Goal: Book appointment/travel/reservation

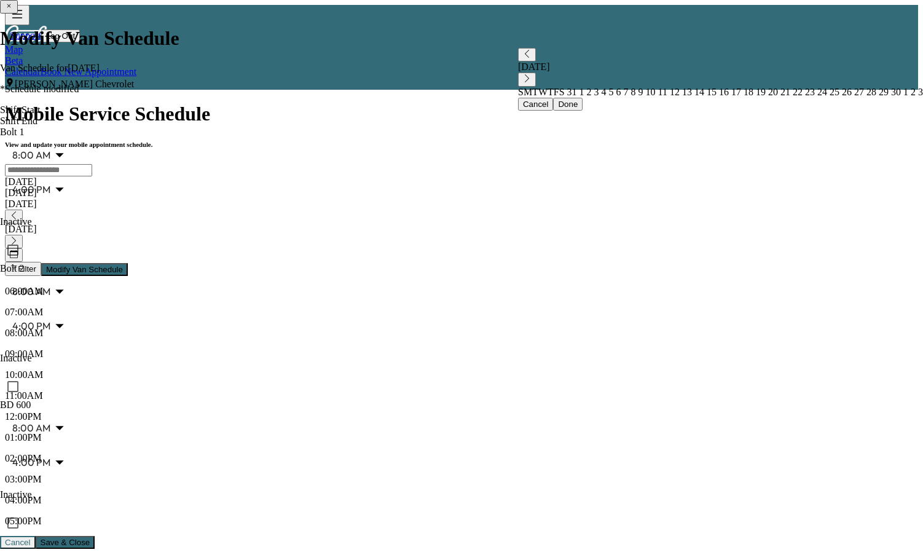
click at [136, 66] on link "Book New Appointment" at bounding box center [89, 71] width 96 height 10
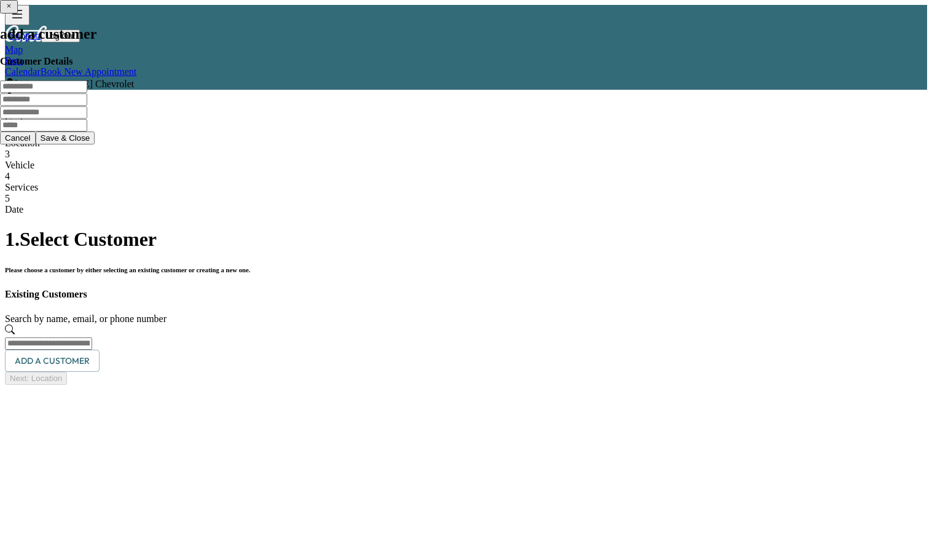
click at [92, 337] on input "text" at bounding box center [48, 343] width 87 height 12
drag, startPoint x: 381, startPoint y: 209, endPoint x: -58, endPoint y: 245, distance: 440.8
click at [0, 245] on html "**********" at bounding box center [466, 195] width 932 height 390
type input "*"
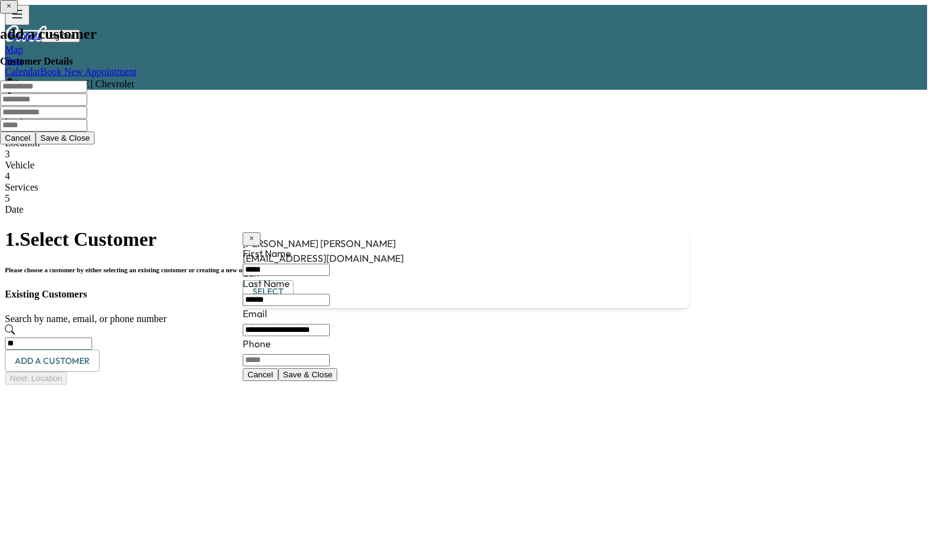
type input "*"
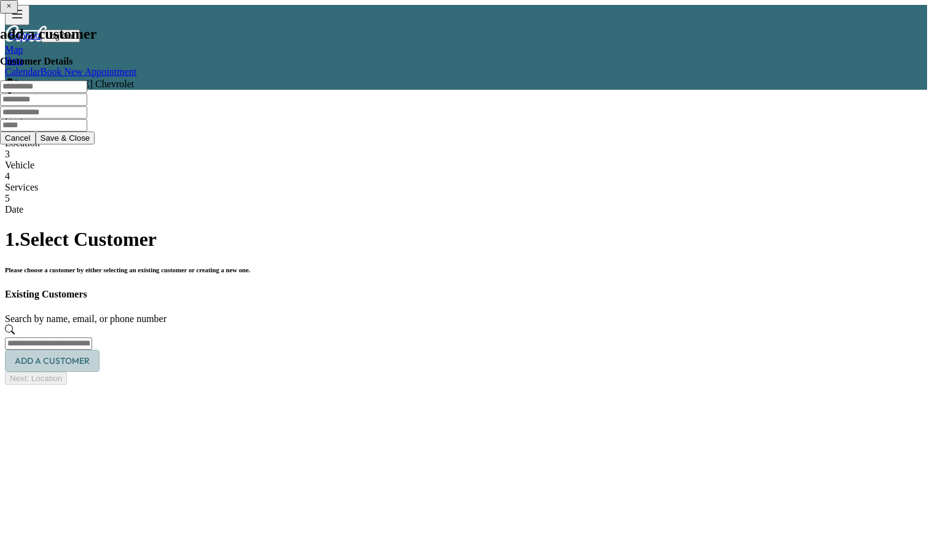
click at [100, 350] on button "Add a customer" at bounding box center [52, 361] width 95 height 23
click at [87, 93] on input "text" at bounding box center [43, 86] width 87 height 12
type input "*****"
type input "**********"
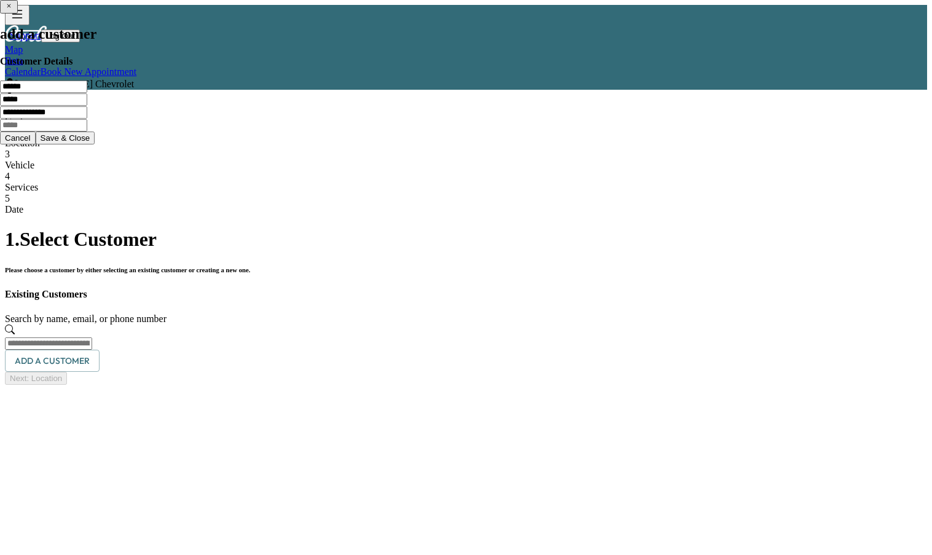
click at [87, 131] on input "text" at bounding box center [43, 125] width 87 height 12
drag, startPoint x: 483, startPoint y: 314, endPoint x: 493, endPoint y: 312, distance: 10.0
click at [393, 119] on div at bounding box center [196, 119] width 393 height 0
paste input "**********"
type input "**********"
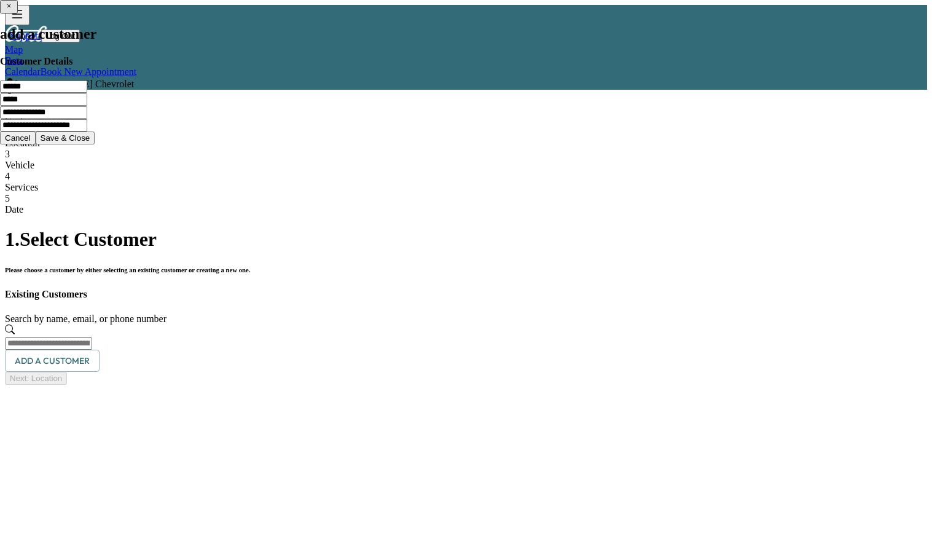
click at [95, 144] on button "Save & Close" at bounding box center [66, 137] width 60 height 13
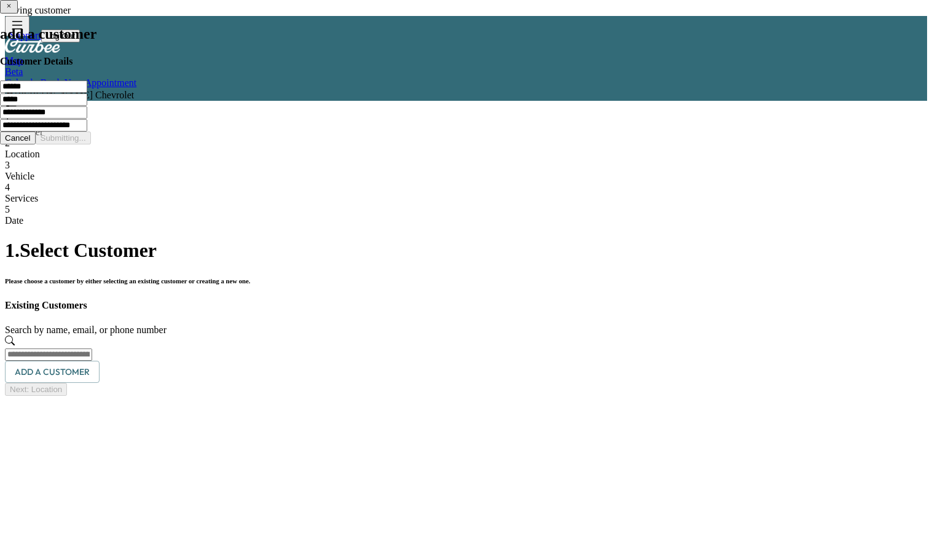
type input "**********"
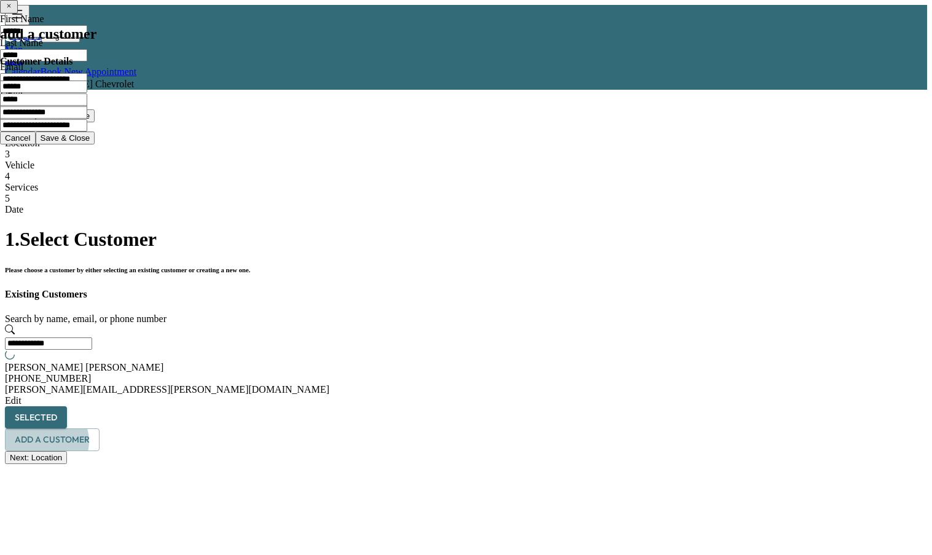
click at [100, 428] on button "Add a customer" at bounding box center [52, 439] width 95 height 23
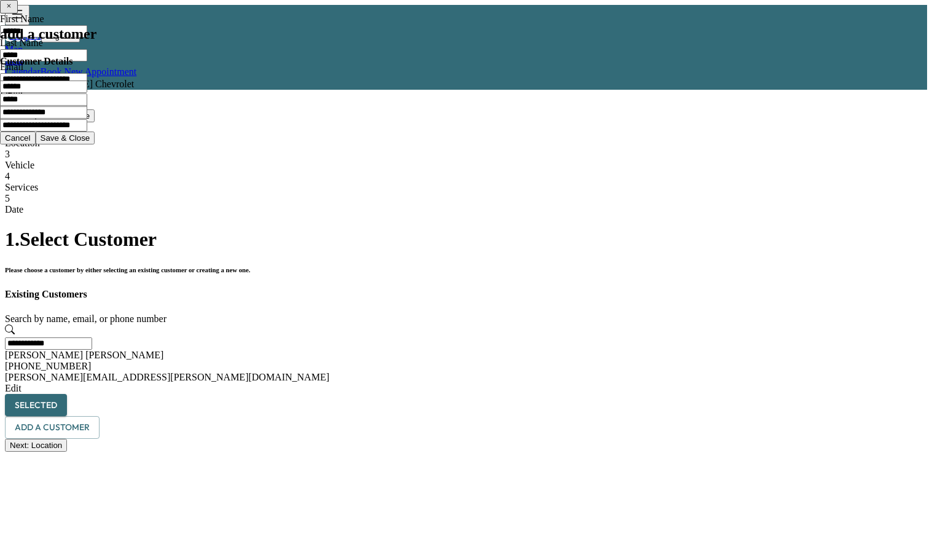
click at [393, 0] on div at bounding box center [196, 0] width 393 height 0
click at [67, 452] on button "Next: Location" at bounding box center [36, 445] width 62 height 13
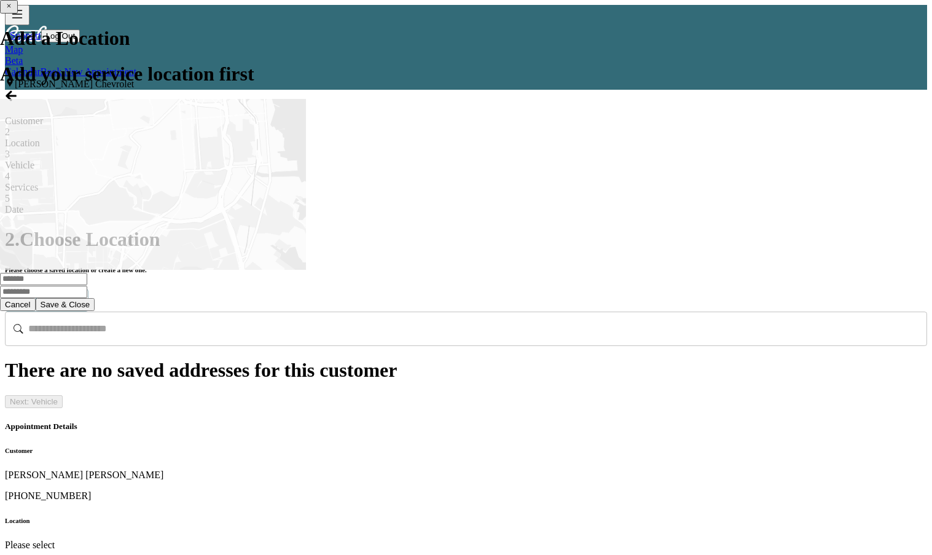
click at [88, 289] on button "Add Location" at bounding box center [47, 300] width 84 height 23
click at [87, 285] on input "text" at bounding box center [43, 279] width 87 height 12
type input "**********"
click at [36, 311] on button "Cancel" at bounding box center [18, 304] width 36 height 13
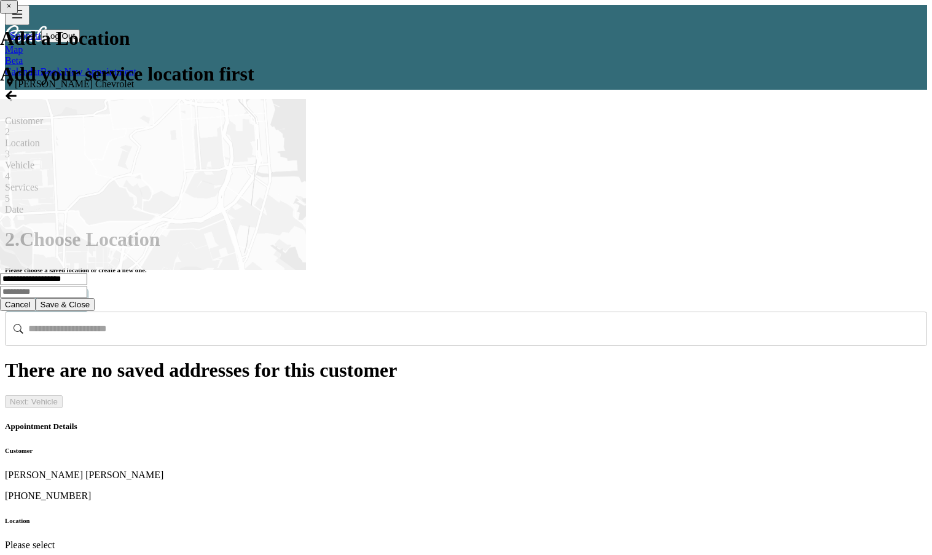
click at [88, 289] on button "Add Location" at bounding box center [47, 300] width 84 height 23
drag, startPoint x: 410, startPoint y: 378, endPoint x: 31, endPoint y: 395, distance: 379.5
click at [31, 311] on div "**********" at bounding box center [196, 155] width 393 height 311
click at [13, 10] on icon "button" at bounding box center [9, 6] width 8 height 8
click at [433, 312] on input "text" at bounding box center [477, 329] width 899 height 34
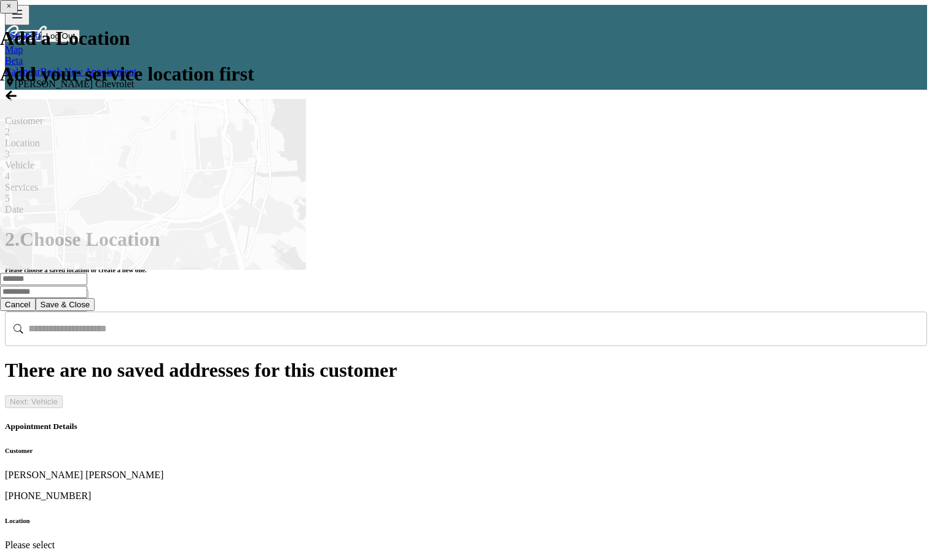
click at [88, 289] on button "Add Location" at bounding box center [47, 300] width 84 height 23
click at [87, 285] on input "text" at bounding box center [43, 279] width 87 height 12
type input "****"
click at [13, 10] on icon "button" at bounding box center [9, 6] width 8 height 8
click at [473, 470] on div "Support Log Out Map Beta Calendar Book New Appointment [PERSON_NAME] Chevrolet …" at bounding box center [466, 278] width 922 height 546
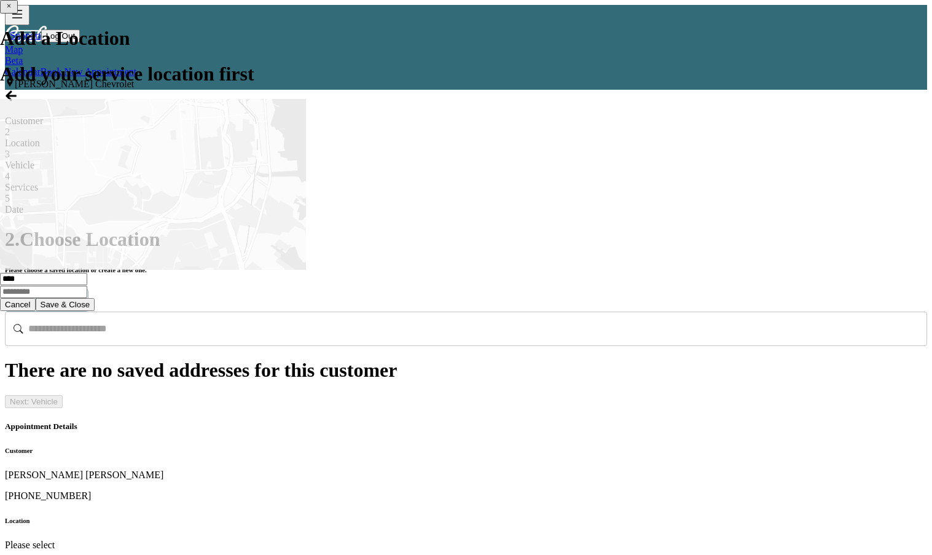
drag, startPoint x: 469, startPoint y: 515, endPoint x: 423, endPoint y: 290, distance: 229.6
click at [469, 408] on div "Next: Vehicle" at bounding box center [466, 401] width 922 height 13
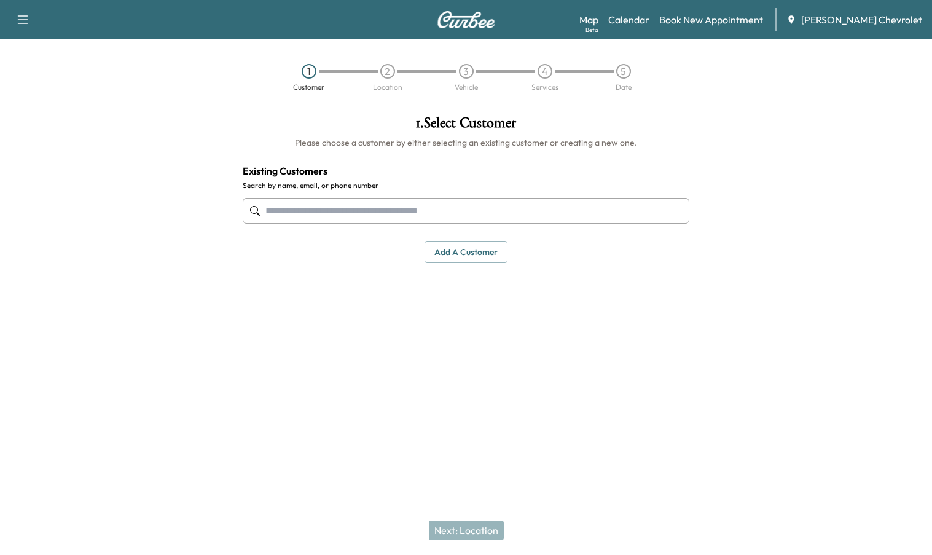
click at [275, 221] on input "text" at bounding box center [466, 211] width 447 height 26
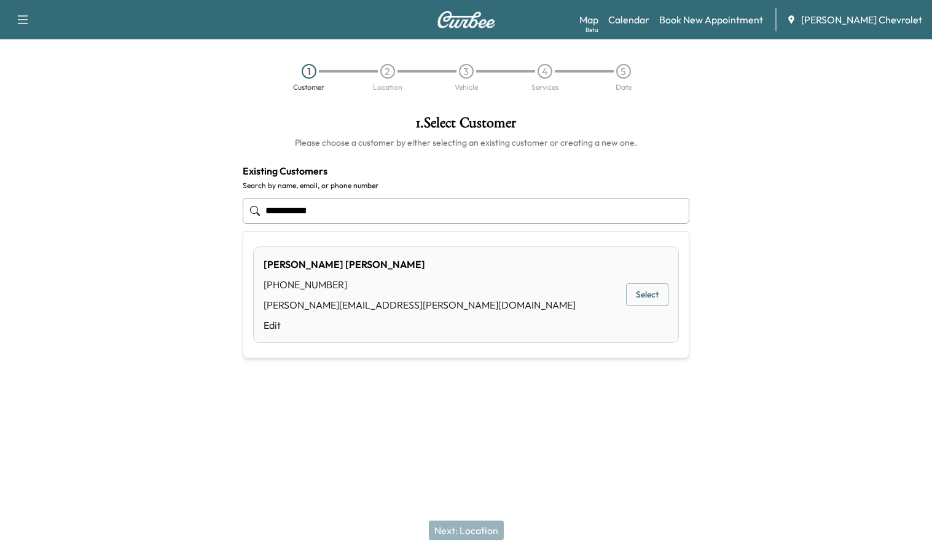
click at [385, 280] on div "[PERSON_NAME] [PHONE_NUMBER] [PERSON_NAME][EMAIL_ADDRESS][PERSON_NAME][DOMAIN_N…" at bounding box center [466, 294] width 426 height 96
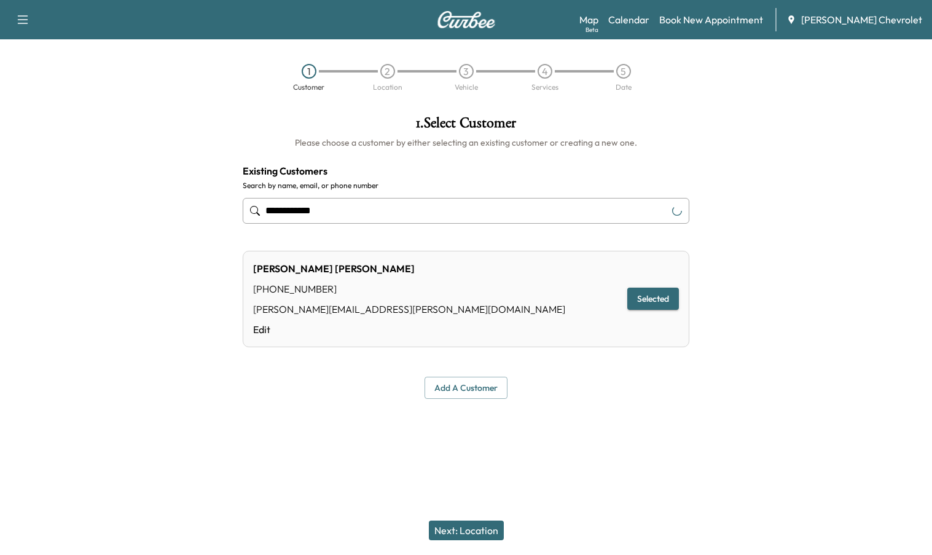
type input "**********"
click at [651, 302] on button "Selected" at bounding box center [653, 299] width 52 height 23
click at [463, 527] on button "Next: Location" at bounding box center [466, 530] width 75 height 20
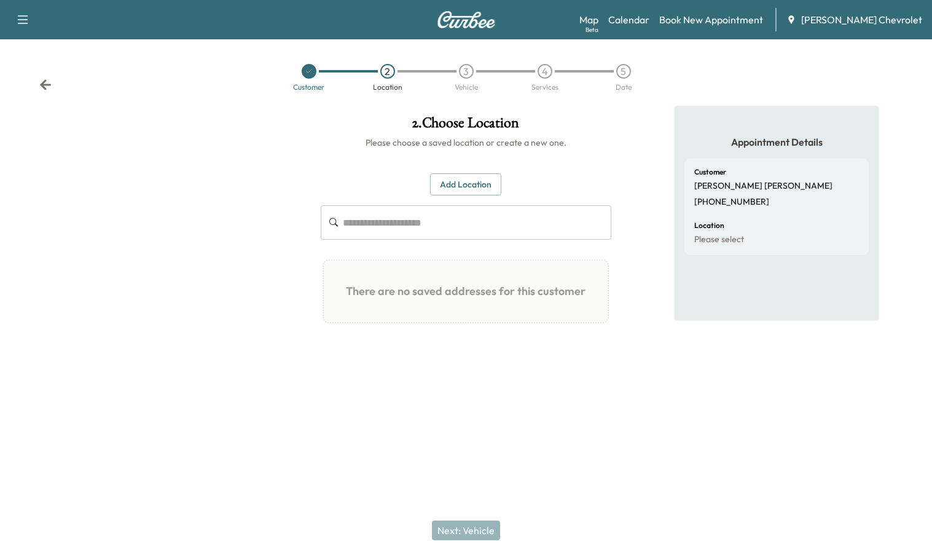
click at [446, 190] on button "Add Location" at bounding box center [465, 184] width 71 height 23
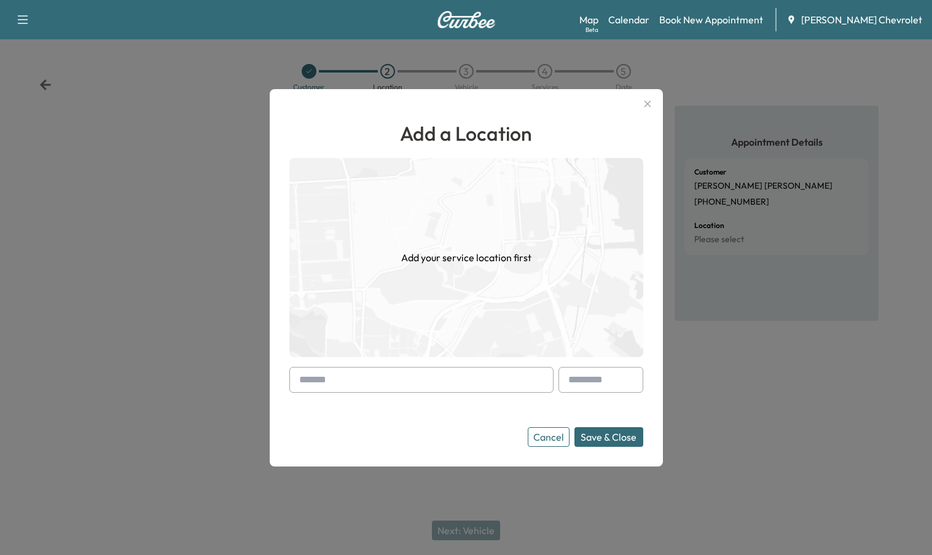
click at [340, 385] on input "text" at bounding box center [421, 380] width 264 height 26
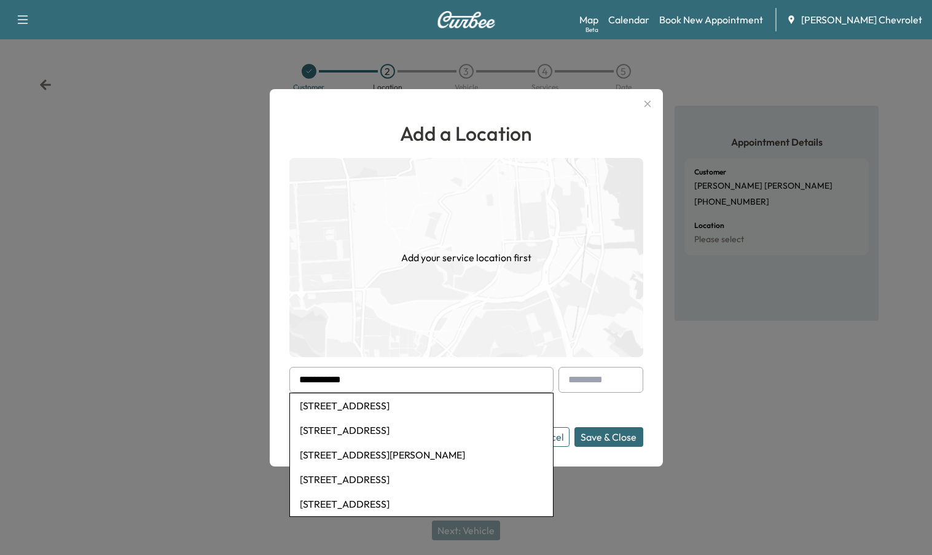
click at [437, 429] on li "[STREET_ADDRESS]" at bounding box center [421, 430] width 263 height 25
type input "**********"
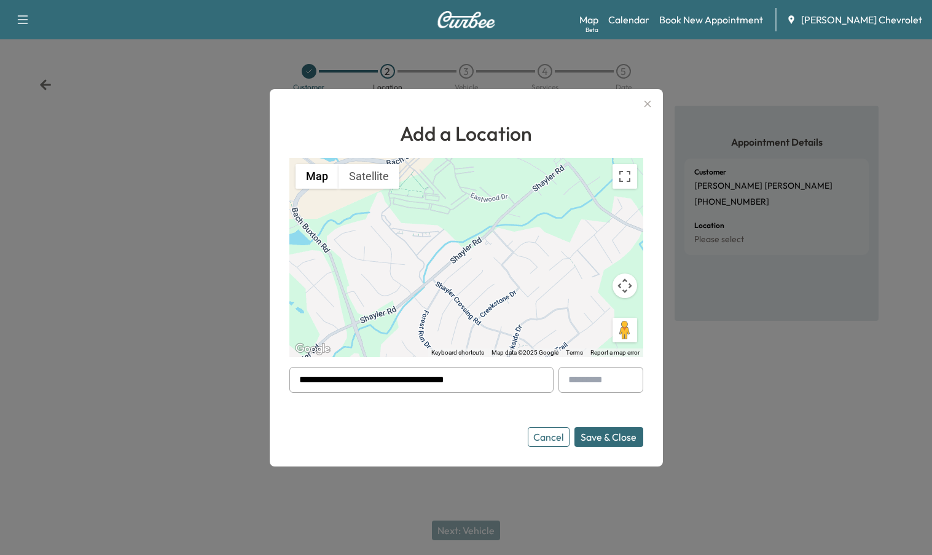
click at [603, 433] on button "Save & Close" at bounding box center [609, 437] width 69 height 20
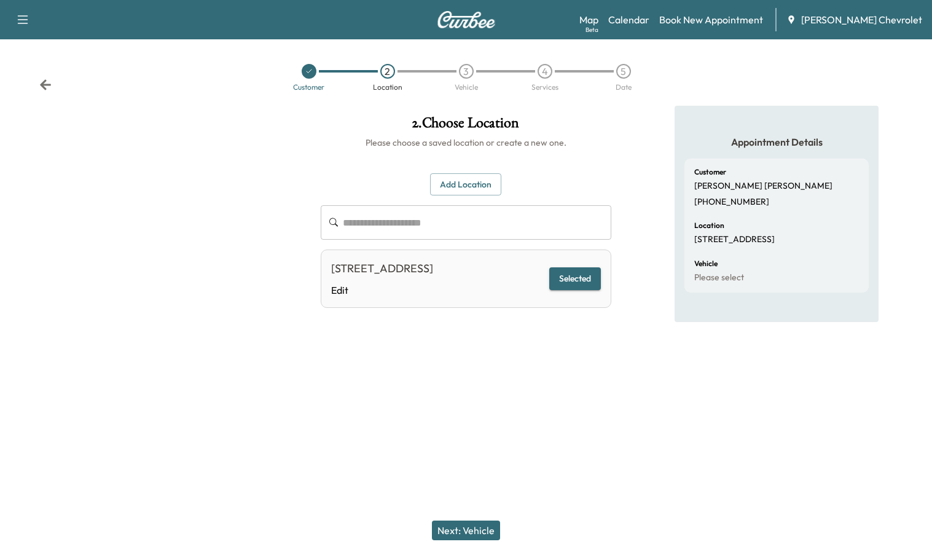
click at [491, 531] on button "Next: Vehicle" at bounding box center [466, 530] width 68 height 20
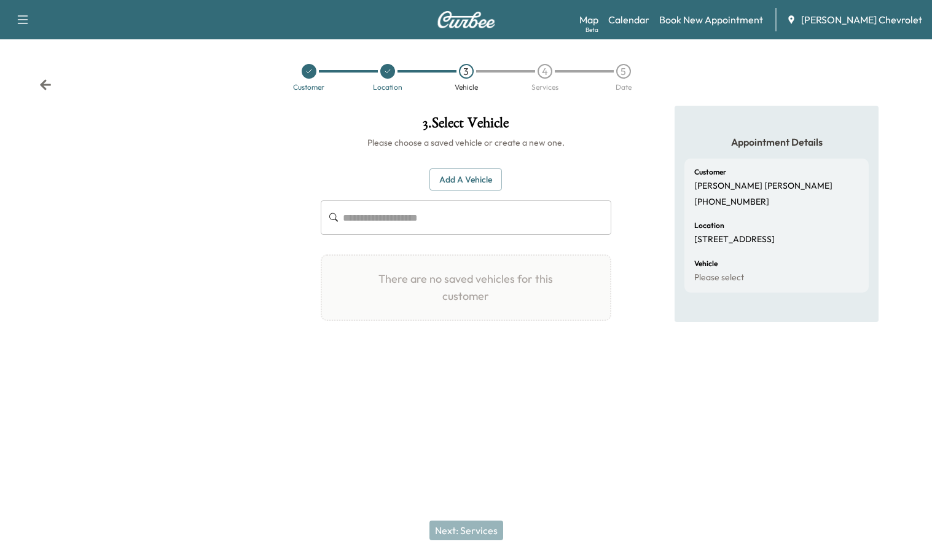
click at [463, 190] on button "Add a Vehicle" at bounding box center [465, 179] width 73 height 23
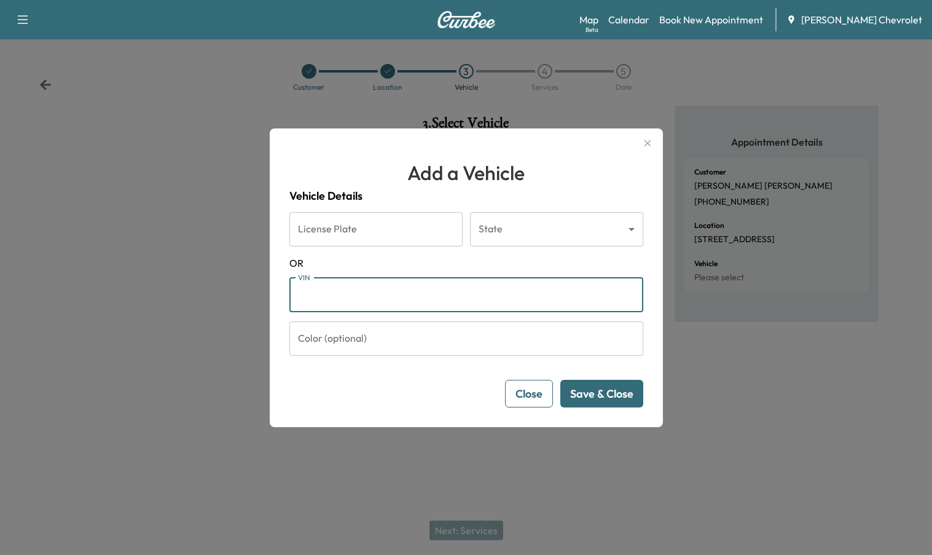
click at [366, 298] on input "VIN" at bounding box center [466, 295] width 354 height 34
click at [338, 302] on input "VIN" at bounding box center [466, 295] width 354 height 34
paste input "**********"
type input "**********"
click at [598, 393] on button "Save & Close" at bounding box center [601, 394] width 83 height 28
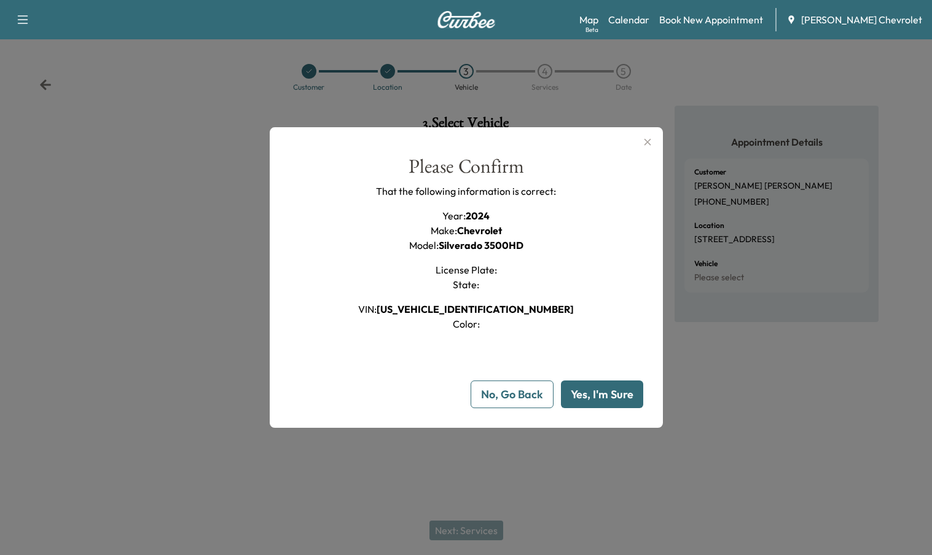
click at [606, 399] on button "Yes, I'm Sure" at bounding box center [602, 394] width 82 height 28
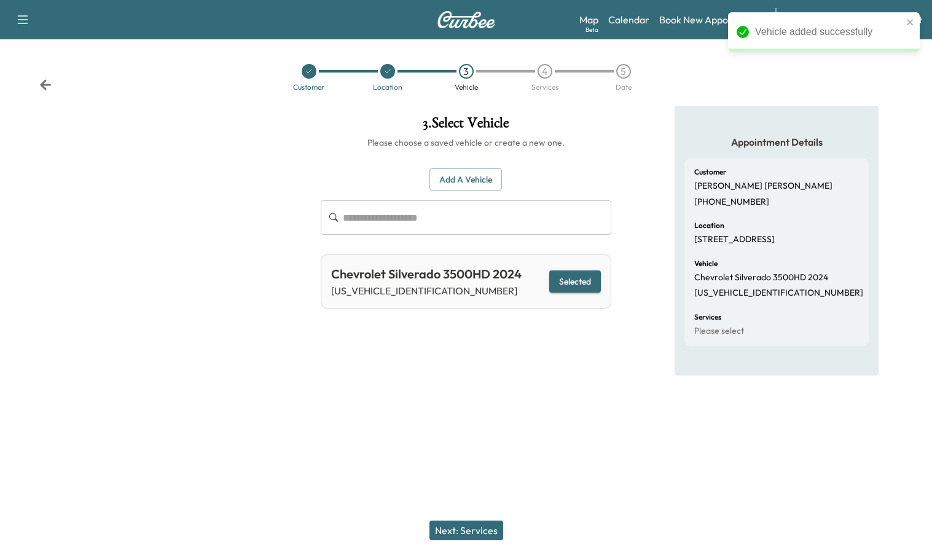
click at [496, 525] on button "Next: Services" at bounding box center [466, 530] width 74 height 20
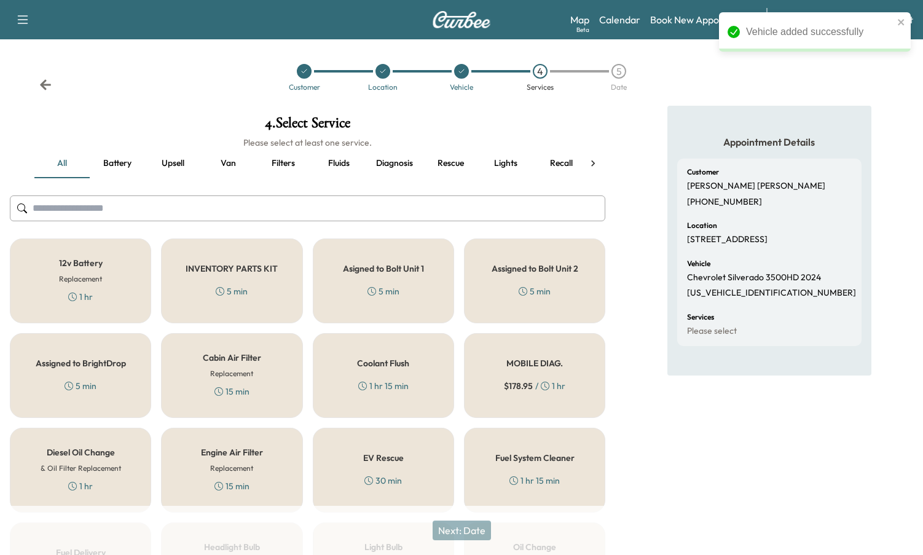
click at [547, 364] on h5 "MOBILE DIAG." at bounding box center [534, 363] width 57 height 9
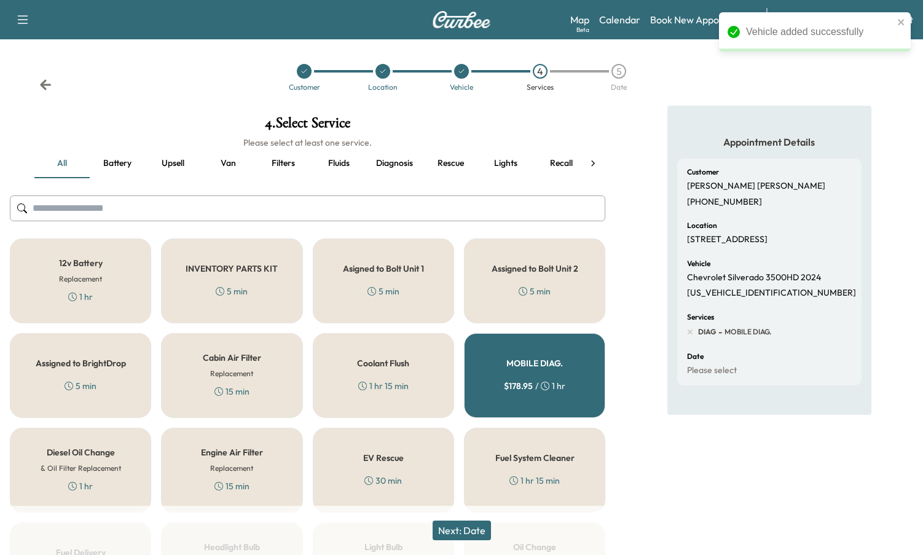
click at [455, 538] on button "Next: Date" at bounding box center [462, 530] width 58 height 20
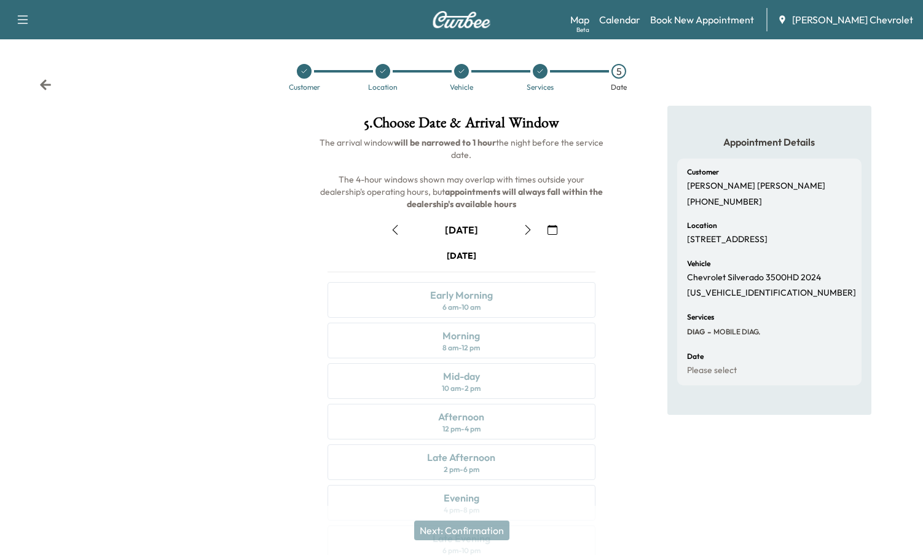
click at [522, 230] on button "button" at bounding box center [527, 230] width 21 height 20
click at [482, 298] on div "Early Morning" at bounding box center [461, 295] width 63 height 15
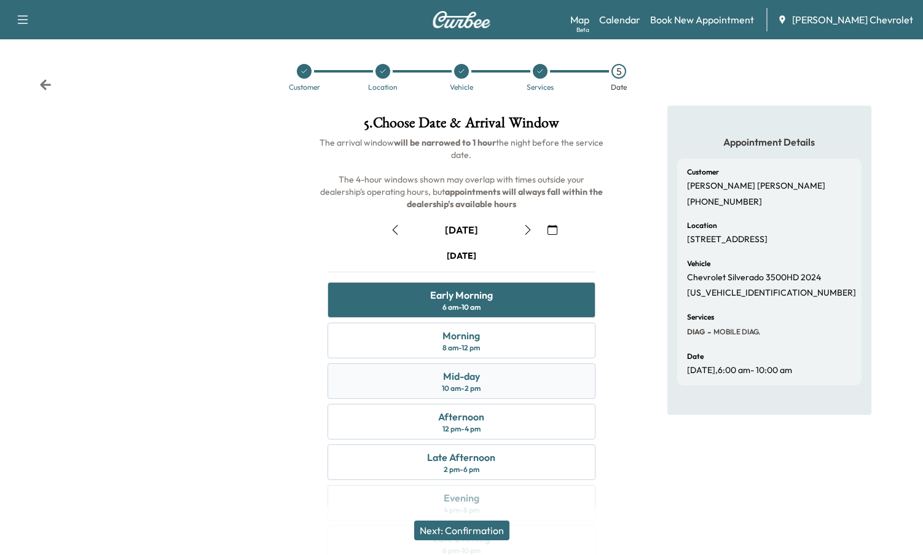
scroll to position [60, 0]
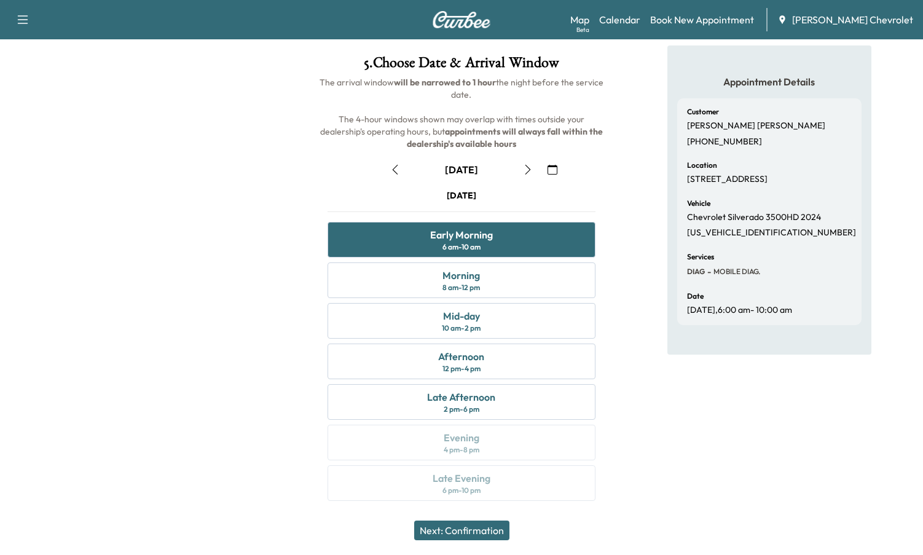
click at [461, 531] on button "Next: Confirmation" at bounding box center [461, 530] width 95 height 20
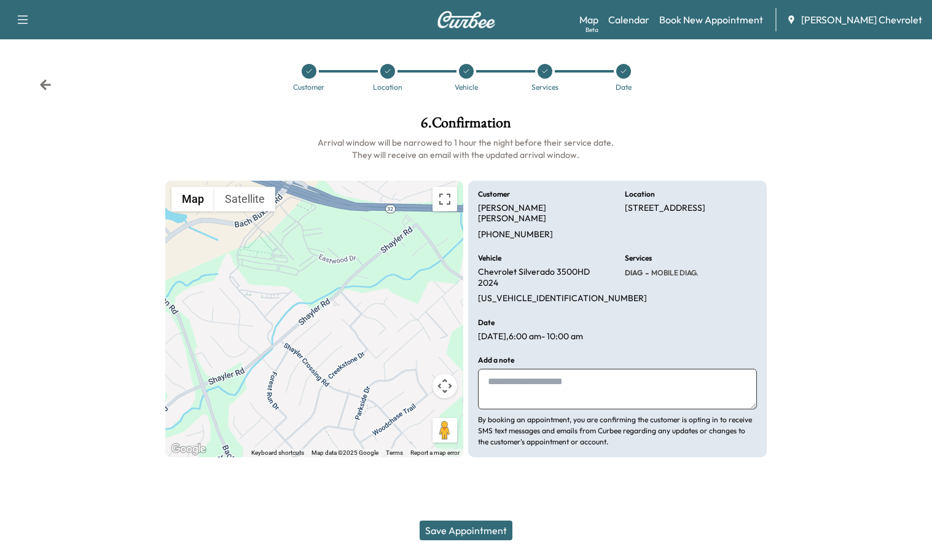
click at [583, 388] on div "Add a note By booking an appointment, you are confirming the customer is opting…" at bounding box center [617, 401] width 279 height 91
click at [596, 369] on textarea at bounding box center [617, 389] width 279 height 41
type textarea "*"
drag, startPoint x: 571, startPoint y: 381, endPoint x: 751, endPoint y: 372, distance: 180.2
click at [751, 372] on textarea "**********" at bounding box center [617, 389] width 279 height 41
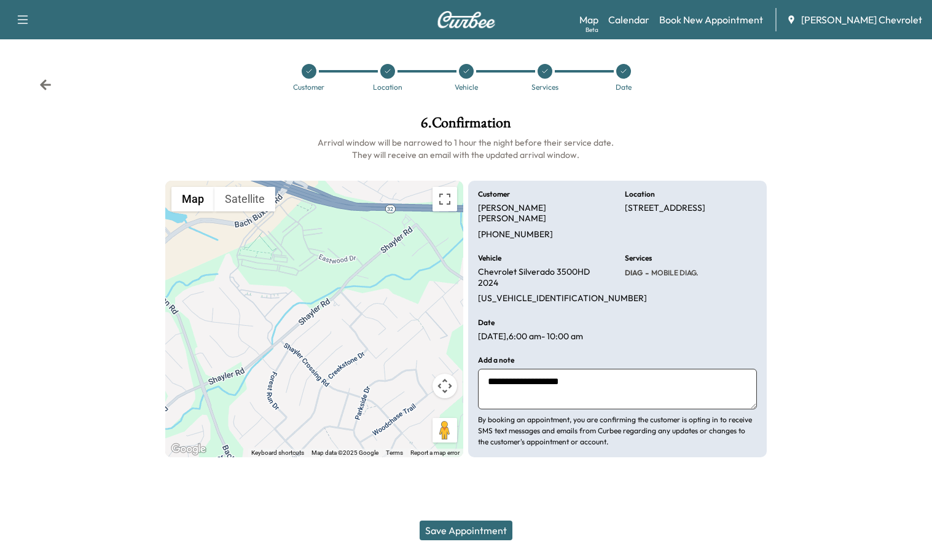
type textarea "**********"
click at [474, 535] on button "Save Appointment" at bounding box center [466, 530] width 93 height 20
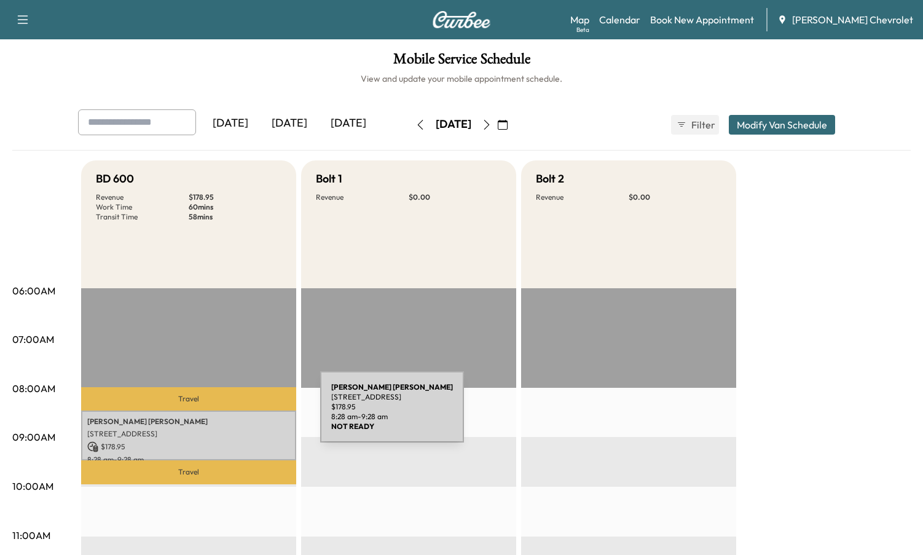
click at [228, 414] on div "chris kohen 1208 Forest Run Dr, Batavia, OH 45103, USA $ 178.95 8:28 am - 9:28 …" at bounding box center [188, 435] width 215 height 50
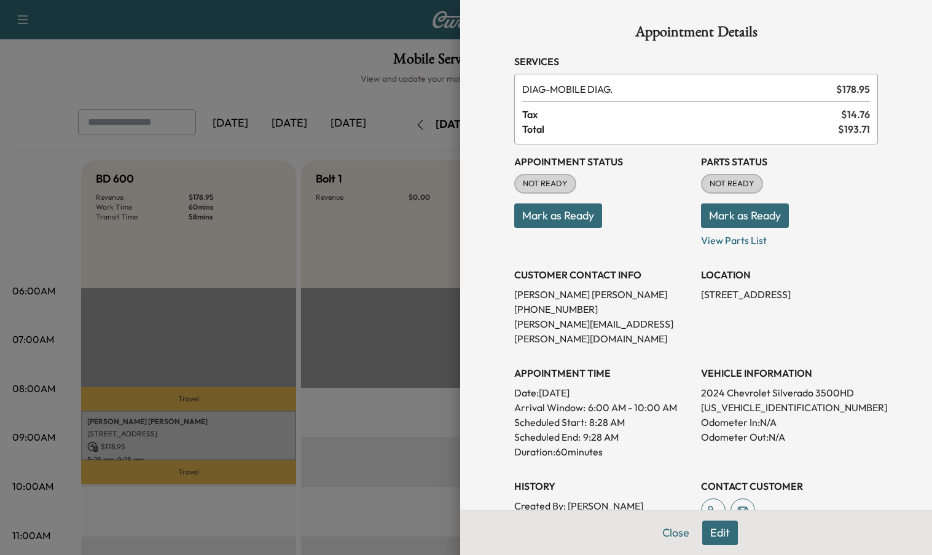
click at [710, 533] on button "Edit" at bounding box center [720, 532] width 36 height 25
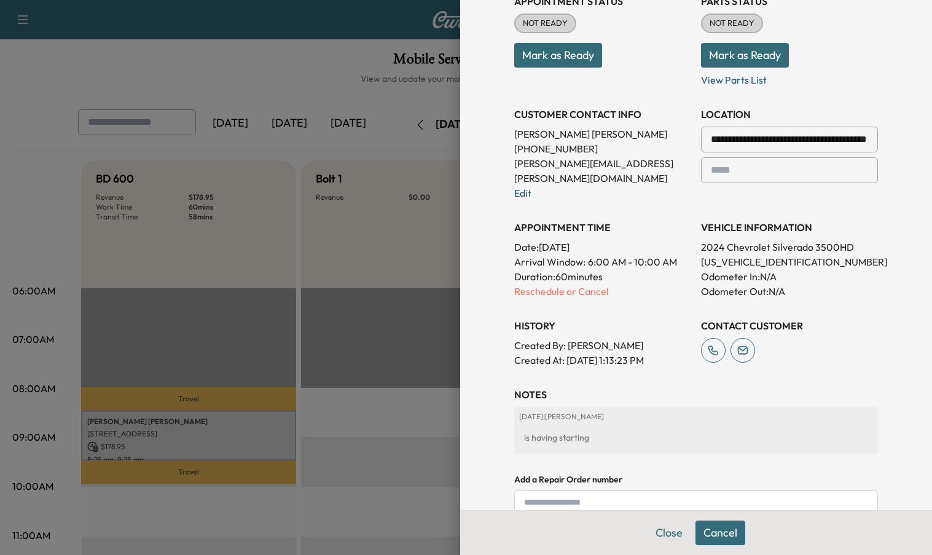
scroll to position [246, 0]
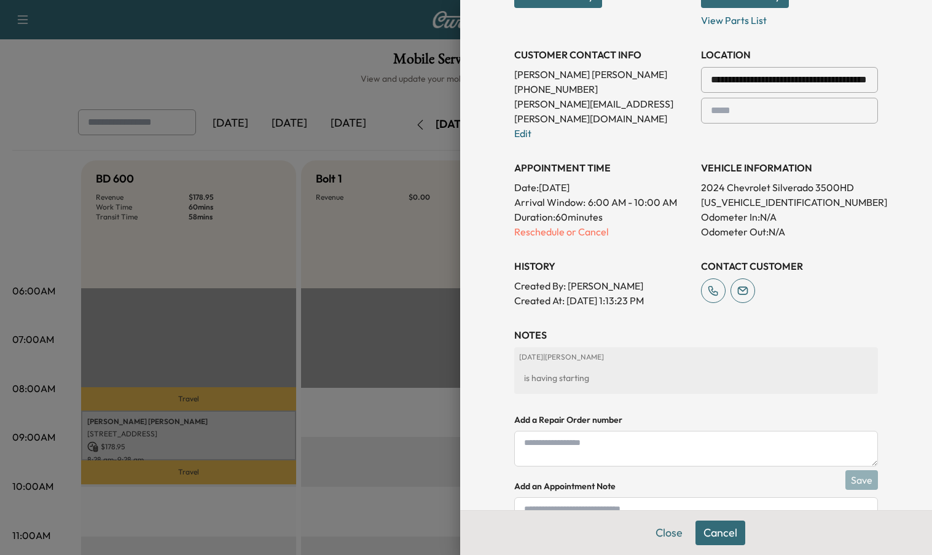
click at [651, 371] on div "is having starting" at bounding box center [696, 378] width 354 height 22
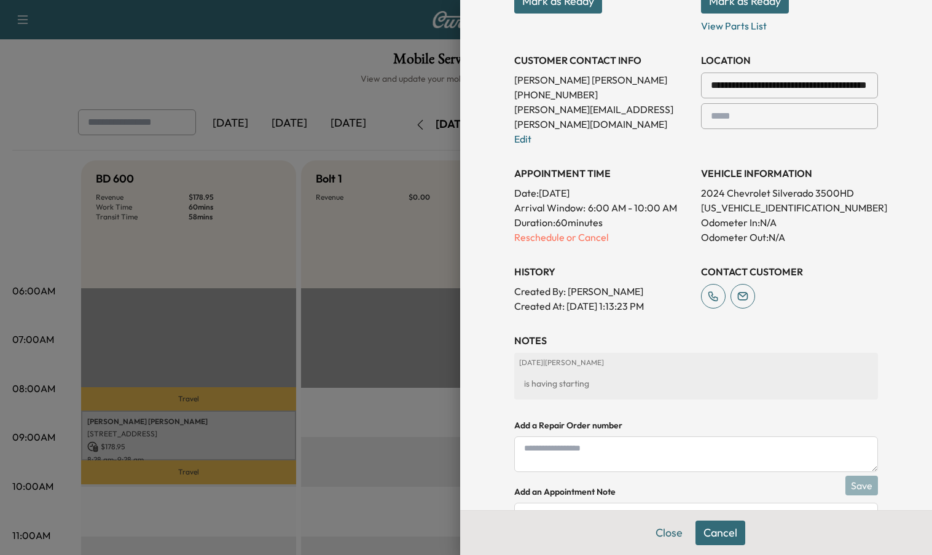
click at [620, 353] on div "2025-09-19 | Daniel Jasso is having starting" at bounding box center [696, 376] width 364 height 47
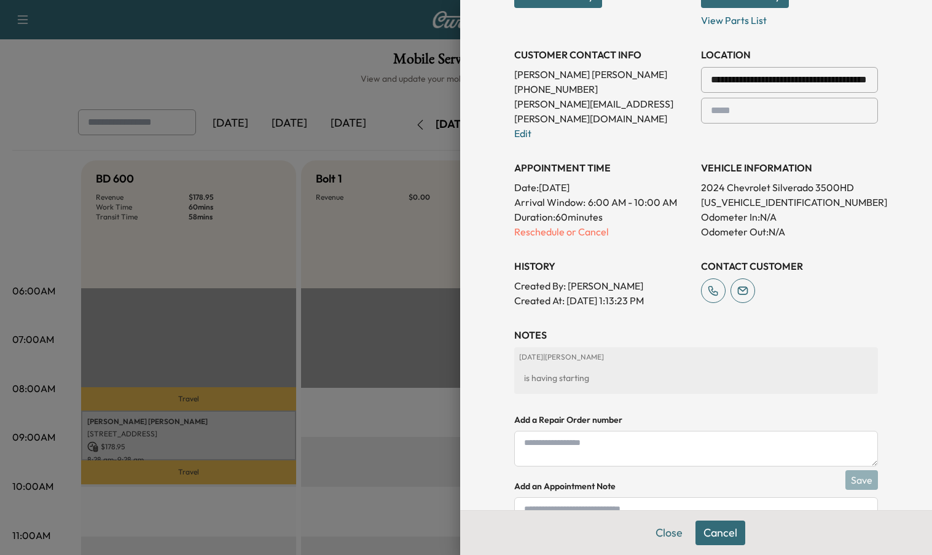
click at [629, 367] on div "is having starting" at bounding box center [696, 378] width 354 height 22
click at [601, 367] on div "is having starting" at bounding box center [696, 378] width 354 height 22
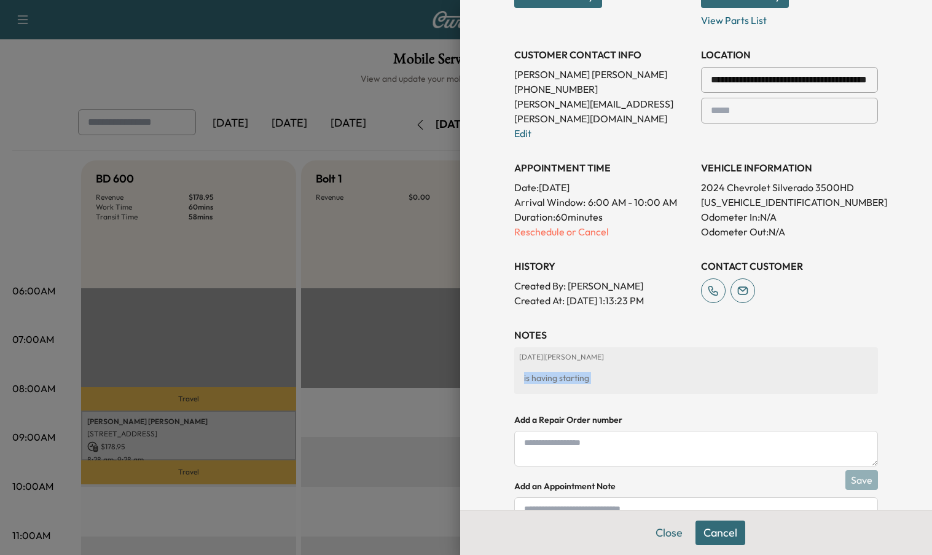
click at [598, 367] on div "is having starting" at bounding box center [696, 378] width 354 height 22
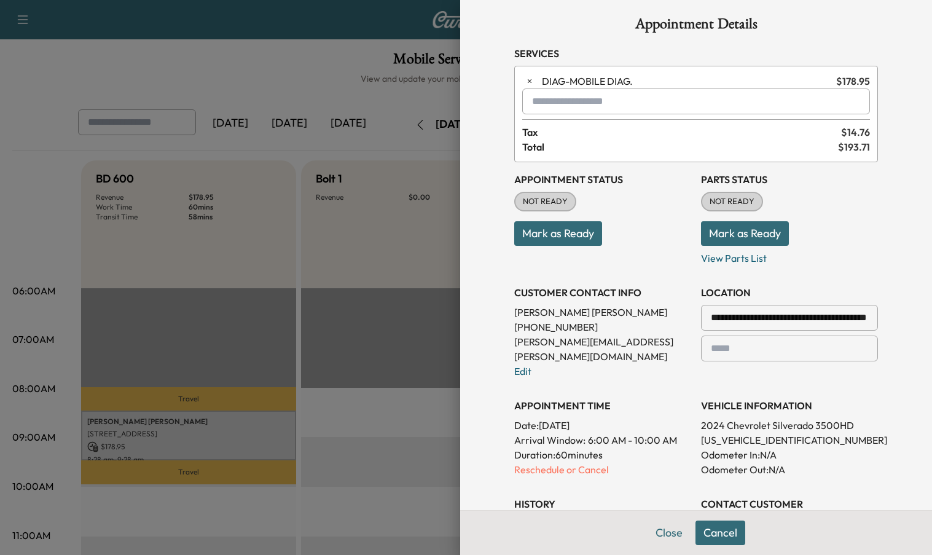
scroll to position [0, 0]
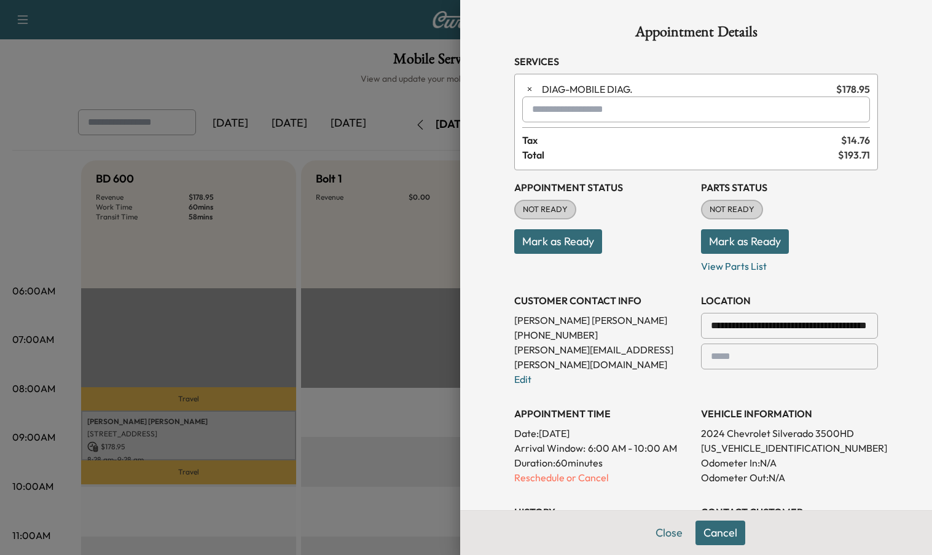
click at [565, 110] on input "text" at bounding box center [696, 109] width 348 height 26
click at [637, 114] on input "**********" at bounding box center [696, 109] width 348 height 26
type input "**********"
click at [608, 246] on p "Mark as Ready" at bounding box center [602, 236] width 177 height 34
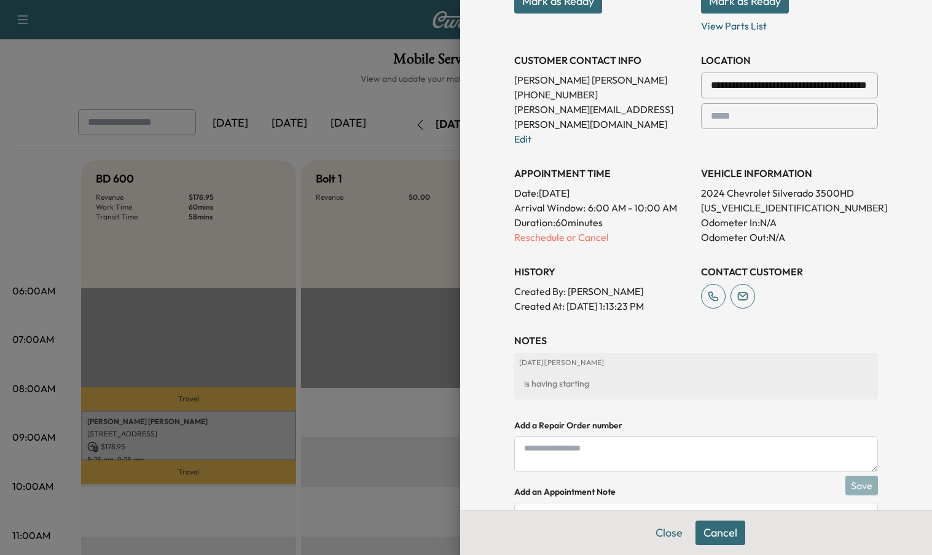
scroll to position [302, 0]
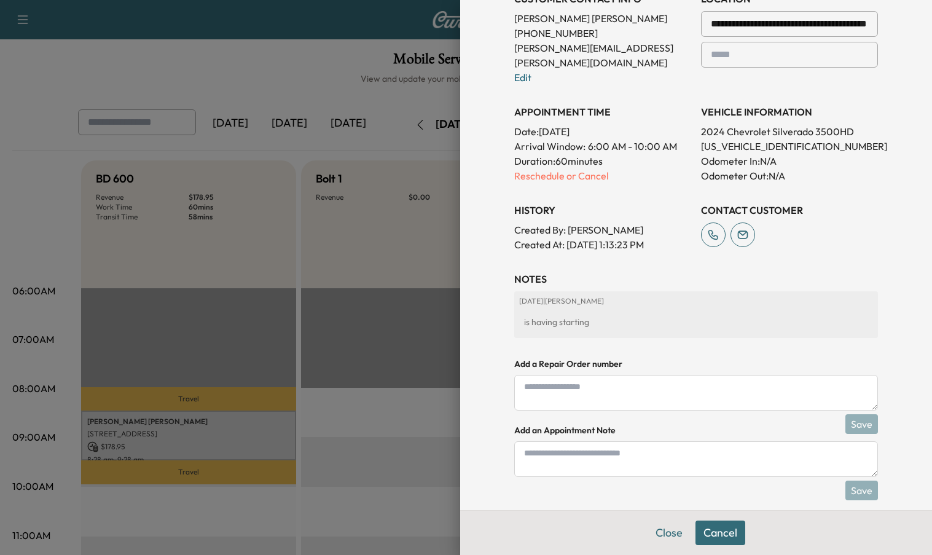
click at [633, 311] on div "is having starting" at bounding box center [696, 322] width 354 height 22
click at [788, 527] on div "Close Cancel" at bounding box center [696, 532] width 472 height 45
click at [519, 168] on p "Reschedule or Cancel" at bounding box center [602, 175] width 177 height 15
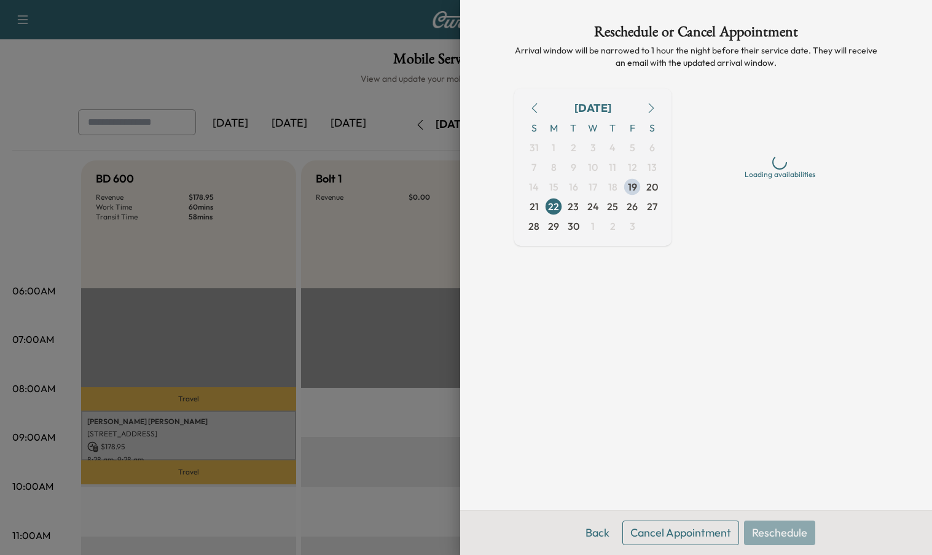
scroll to position [0, 0]
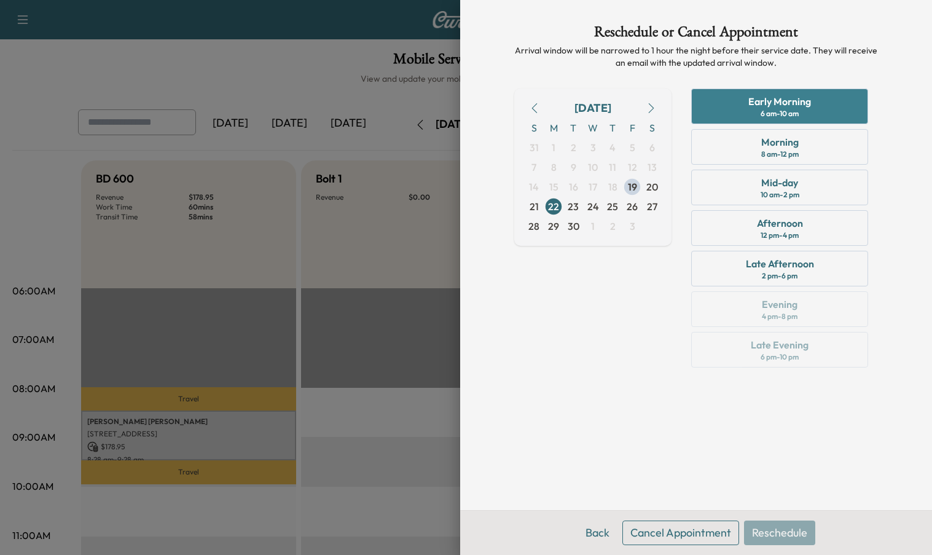
click at [780, 115] on div "6 am - 10 am" at bounding box center [780, 114] width 38 height 10
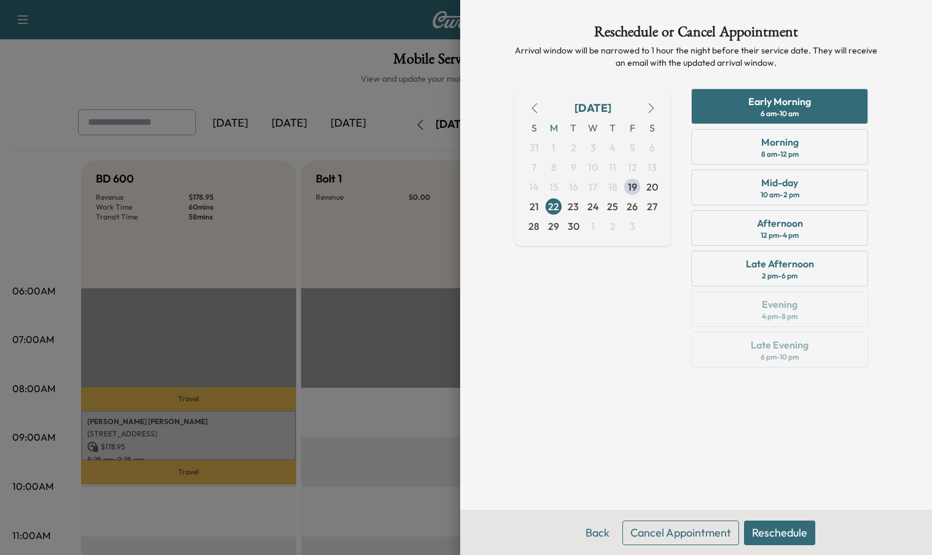
click at [772, 535] on button "Reschedule" at bounding box center [779, 532] width 71 height 25
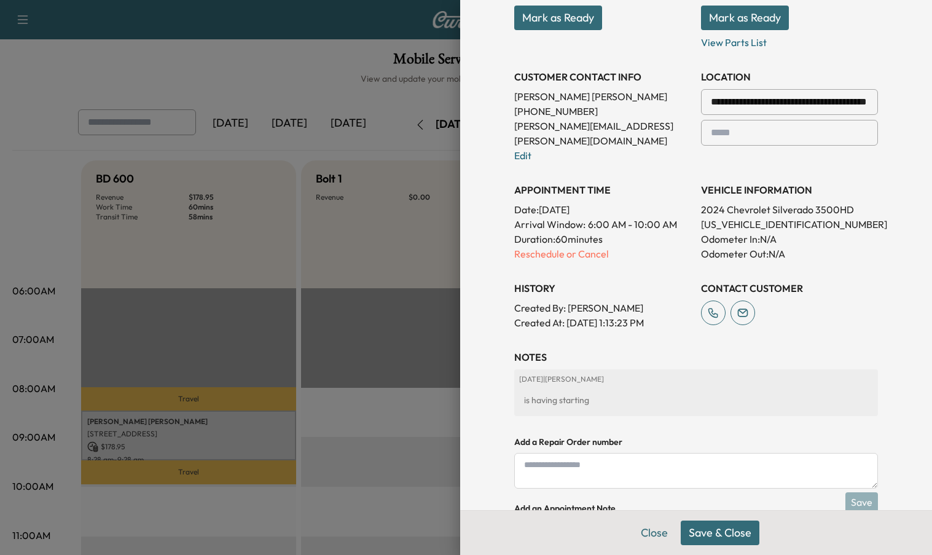
scroll to position [302, 0]
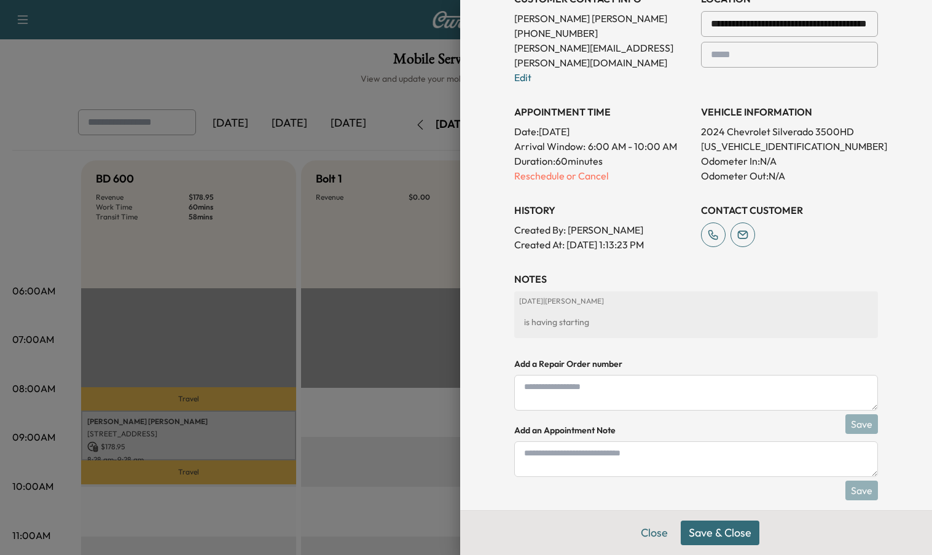
click at [720, 534] on button "Save & Close" at bounding box center [720, 532] width 79 height 25
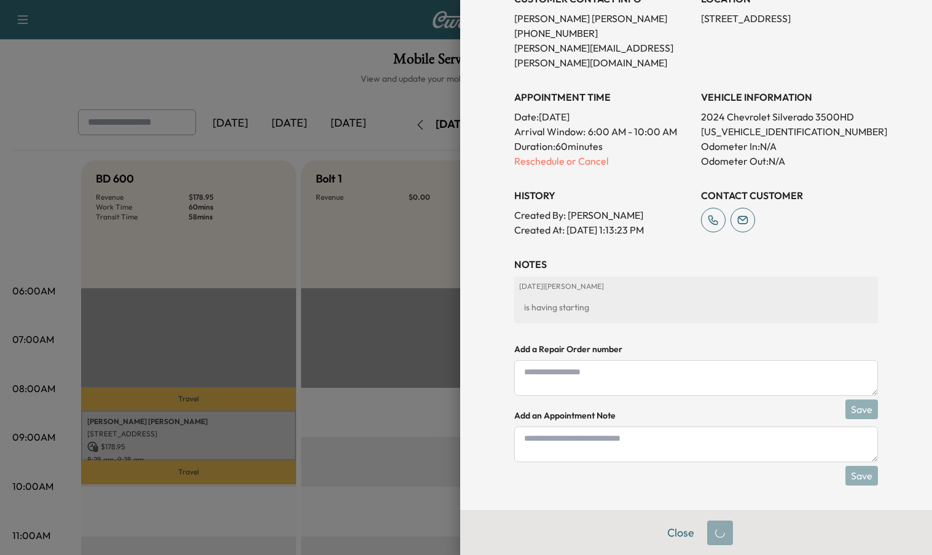
scroll to position [261, 0]
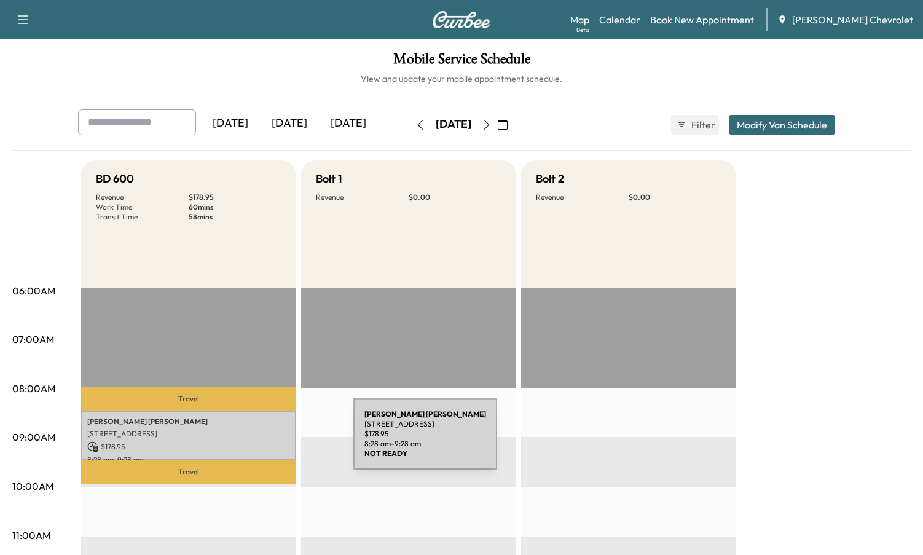
click at [261, 441] on p "$ 178.95" at bounding box center [188, 446] width 203 height 11
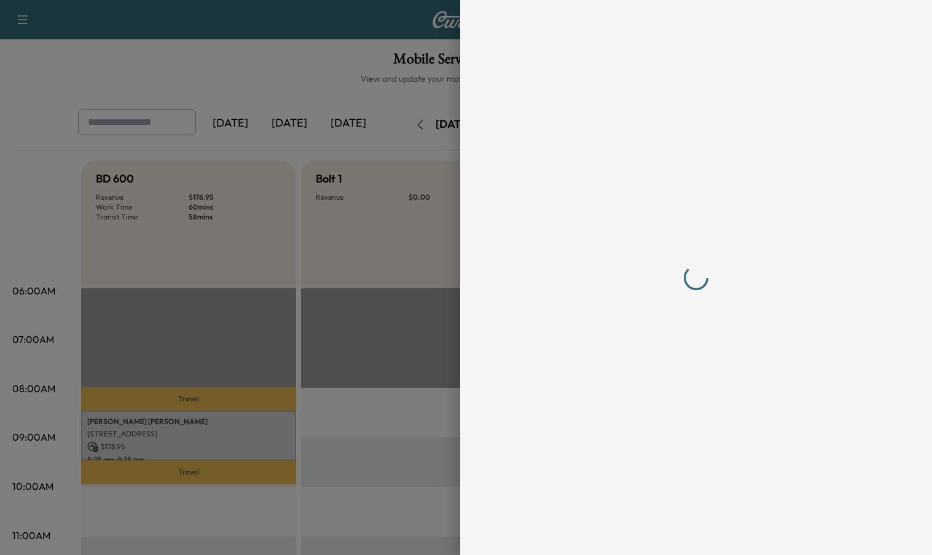
scroll to position [0, 0]
